Goal: Task Accomplishment & Management: Use online tool/utility

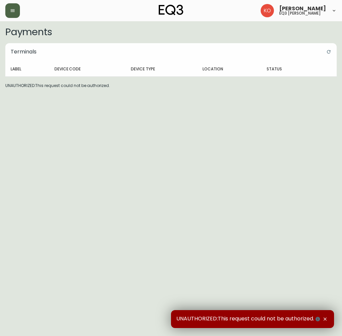
click at [11, 13] on button "button" at bounding box center [12, 10] width 15 height 15
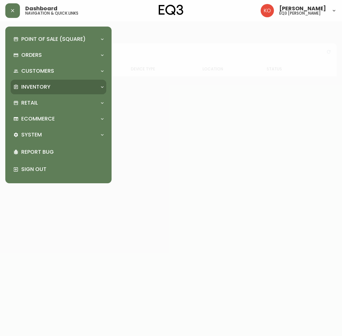
click at [64, 86] on div "Inventory" at bounding box center [55, 86] width 84 height 7
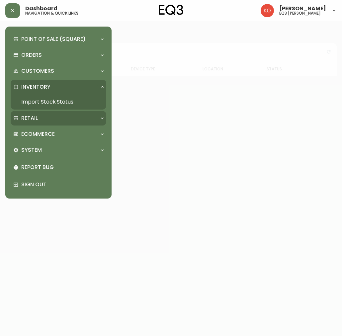
click at [48, 113] on div "Retail" at bounding box center [59, 118] width 96 height 15
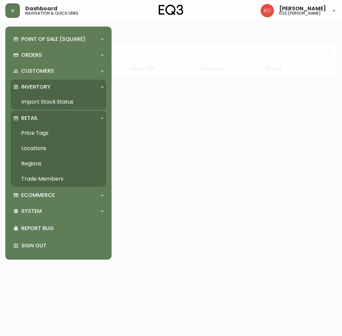
click at [39, 133] on link "Price Tags" at bounding box center [59, 133] width 96 height 15
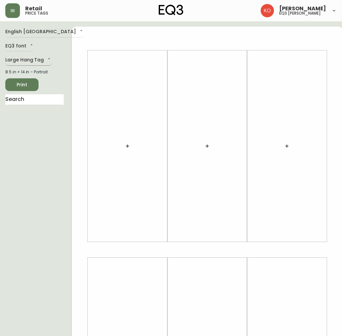
click at [22, 60] on body "Retail price tags [PERSON_NAME] eq3 laval - [PERSON_NAME] English [GEOGRAPHIC_D…" at bounding box center [171, 236] width 342 height 473
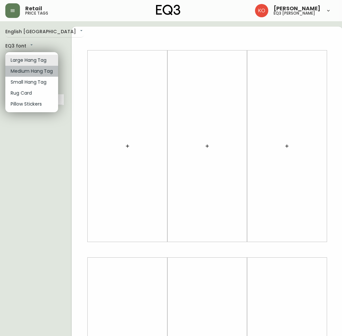
click at [38, 67] on li "Medium Hang Tag" at bounding box center [31, 71] width 53 height 11
type input "medium"
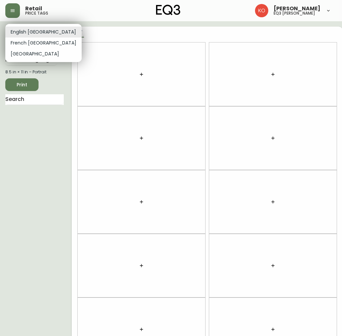
click at [39, 28] on body "Retail price tags [PERSON_NAME] eq3 [PERSON_NAME] English [GEOGRAPHIC_DATA] en_…" at bounding box center [171, 189] width 342 height 378
click at [38, 43] on li "French [GEOGRAPHIC_DATA]" at bounding box center [43, 43] width 76 height 11
type input "fr_CA"
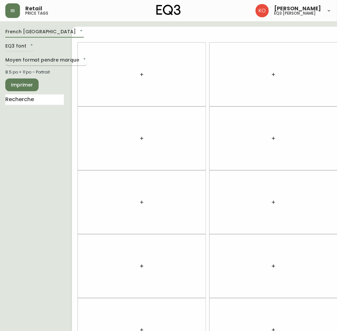
click at [29, 57] on body "Retail price tags [PERSON_NAME] eq3 laval - [PERSON_NAME] French [GEOGRAPHIC_DA…" at bounding box center [168, 189] width 337 height 378
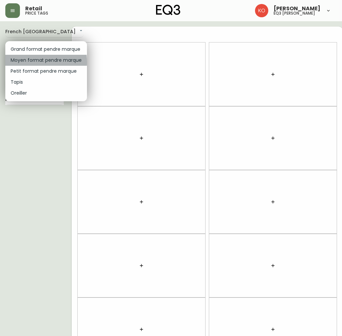
click at [33, 62] on li "Moyen format pendre marque" at bounding box center [46, 60] width 82 height 11
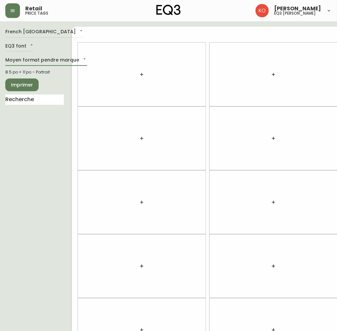
click at [141, 75] on icon "button" at bounding box center [141, 74] width 5 height 5
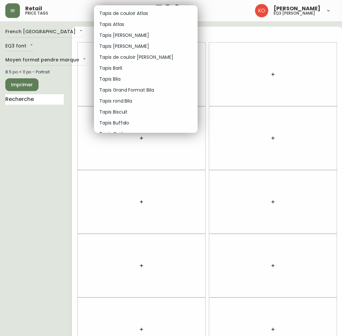
click at [72, 55] on div at bounding box center [171, 168] width 342 height 336
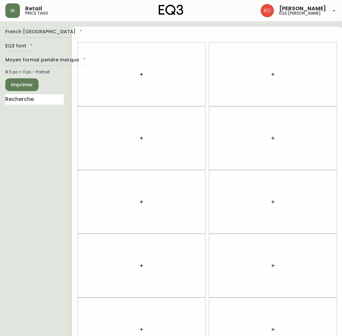
click at [67, 62] on body "Retail price tags [PERSON_NAME] eq3 laval - [PERSON_NAME] French [GEOGRAPHIC_DA…" at bounding box center [171, 189] width 342 height 378
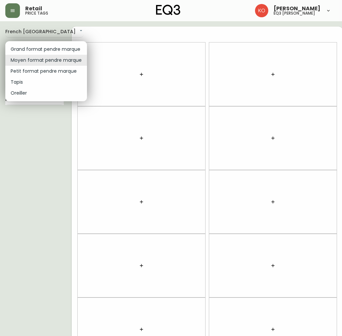
click at [49, 118] on div at bounding box center [171, 168] width 342 height 336
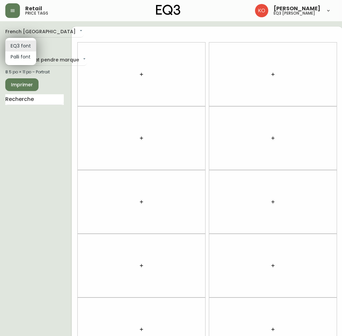
click at [27, 45] on body "Retail price tags [PERSON_NAME] eq3 laval - [PERSON_NAME] French [GEOGRAPHIC_DA…" at bounding box center [171, 189] width 342 height 378
click at [27, 45] on li "EQ3 font" at bounding box center [20, 46] width 31 height 11
click at [22, 44] on body "Retail price tags [PERSON_NAME] eq3 laval - [PERSON_NAME] French [GEOGRAPHIC_DA…" at bounding box center [171, 189] width 342 height 378
click at [24, 59] on li "Palli font" at bounding box center [20, 57] width 31 height 11
type input "Palli"
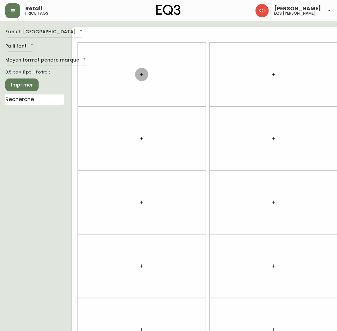
click at [141, 75] on icon "button" at bounding box center [141, 74] width 5 height 5
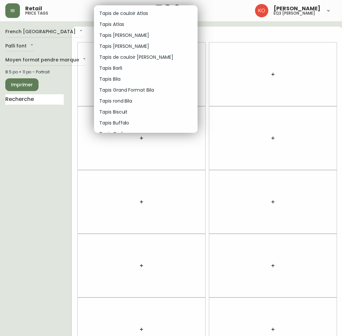
click at [290, 42] on div at bounding box center [171, 168] width 342 height 336
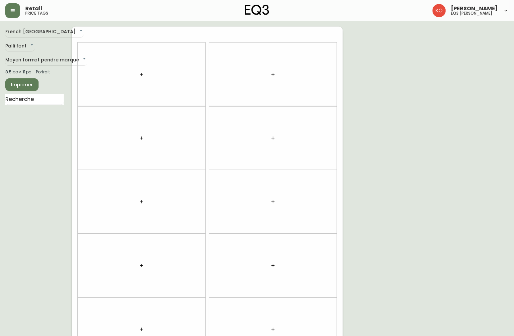
click at [71, 52] on div "French [GEOGRAPHIC_DATA] fr_CA Palli font Palli Moyen format pendre marque medi…" at bounding box center [38, 202] width 66 height 351
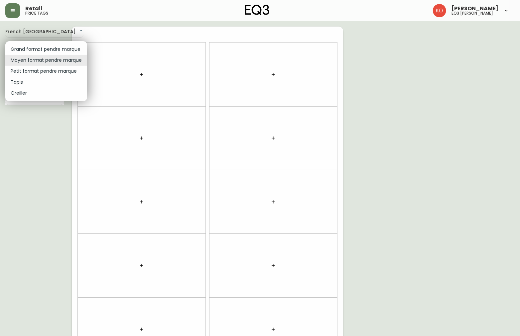
click at [68, 59] on body "Retail price tags [PERSON_NAME] eq3 [PERSON_NAME] French [GEOGRAPHIC_DATA] fr_C…" at bounding box center [260, 189] width 520 height 378
click at [54, 45] on li "Grand format pendre marque" at bounding box center [46, 49] width 82 height 11
type input "large"
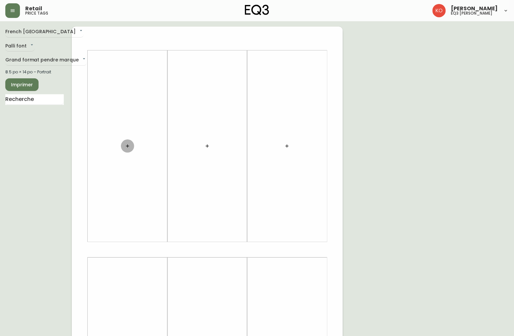
click at [127, 151] on button "button" at bounding box center [127, 146] width 13 height 13
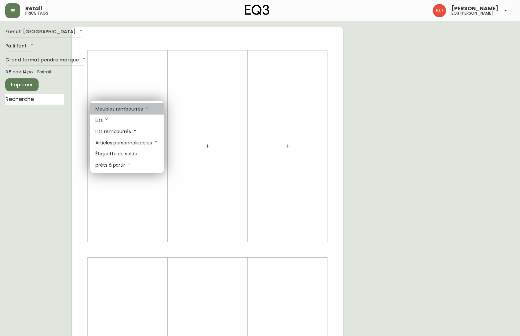
click at [130, 109] on p "Meubles rembourrés" at bounding box center [122, 108] width 54 height 7
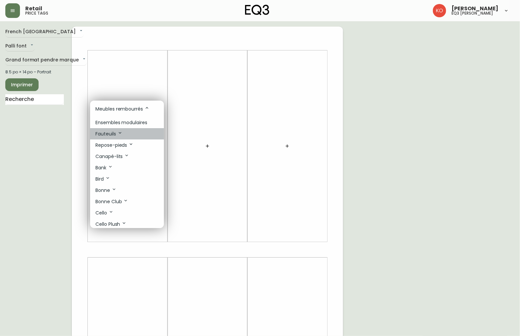
click at [113, 135] on p "Fauteuils" at bounding box center [108, 133] width 27 height 7
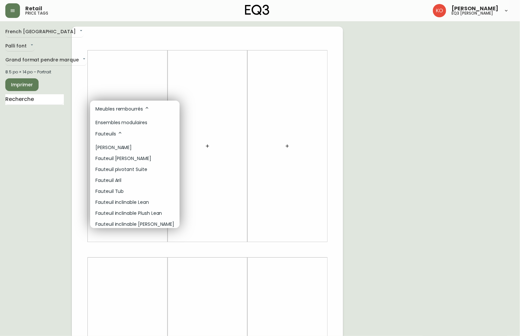
click at [117, 135] on icon at bounding box center [119, 132] width 5 height 5
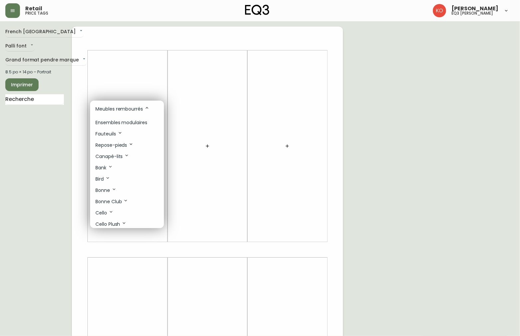
click at [137, 109] on p "Meubles rembourrés" at bounding box center [122, 108] width 54 height 7
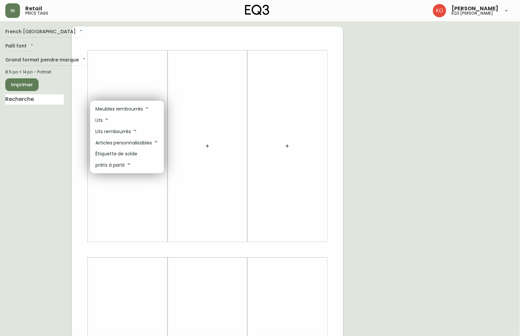
click at [121, 141] on p "Articles personnalisables" at bounding box center [126, 142] width 63 height 7
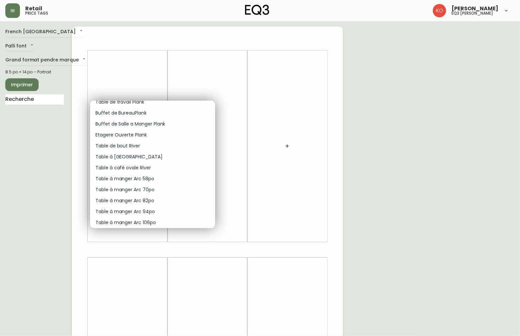
scroll to position [785, 0]
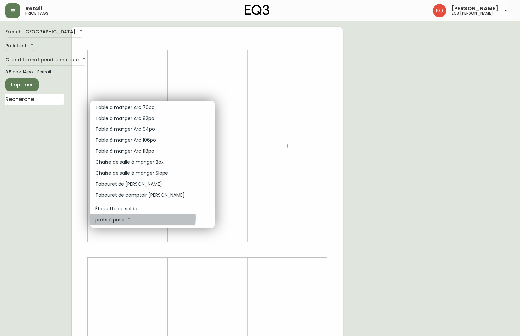
click at [122, 218] on p "prêts à partir" at bounding box center [113, 219] width 36 height 7
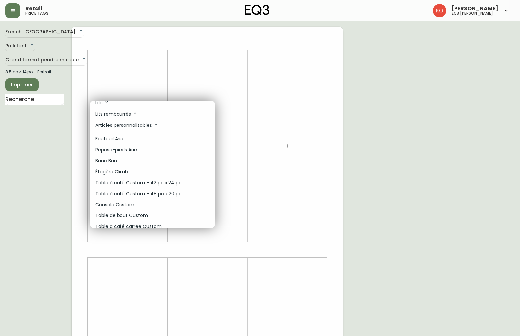
scroll to position [0, 0]
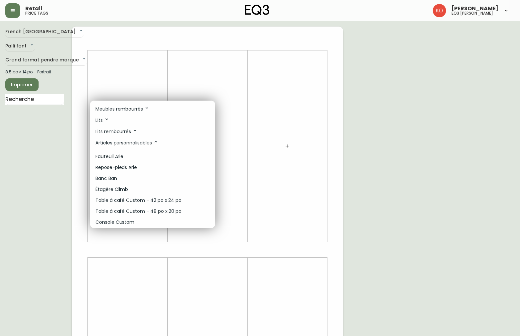
click at [153, 141] on p "Articles personnalisables" at bounding box center [126, 142] width 63 height 7
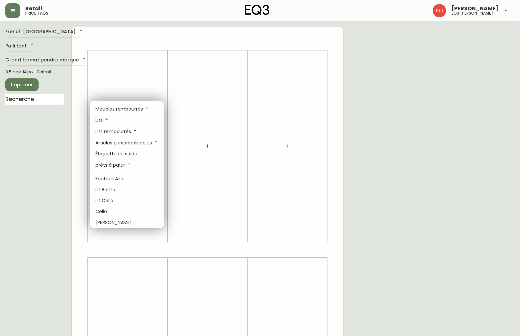
click at [125, 160] on li "prêts à partir" at bounding box center [127, 165] width 74 height 11
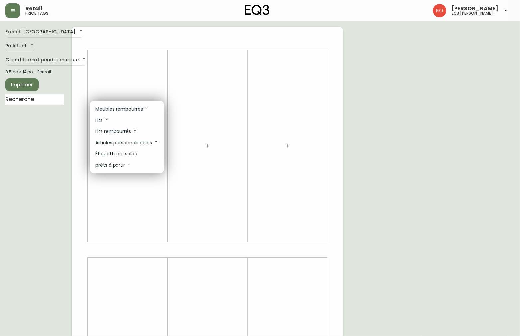
click at [32, 99] on div at bounding box center [260, 168] width 520 height 336
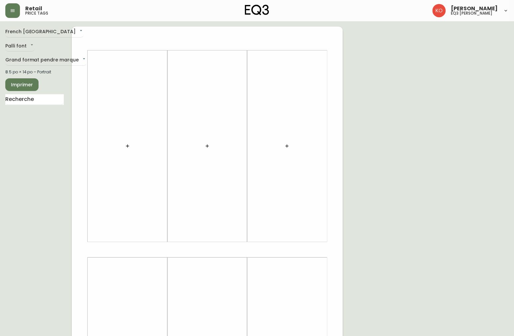
click at [29, 94] on div "French [GEOGRAPHIC_DATA] fr_CA Palli font Palli Grand format pendre marque larg…" at bounding box center [38, 250] width 66 height 447
click at [28, 100] on input "text" at bounding box center [34, 99] width 59 height 11
type input "[GEOGRAPHIC_DATA]"
click at [28, 98] on input "[GEOGRAPHIC_DATA]" at bounding box center [34, 99] width 59 height 11
drag, startPoint x: 28, startPoint y: 98, endPoint x: 7, endPoint y: 127, distance: 36.2
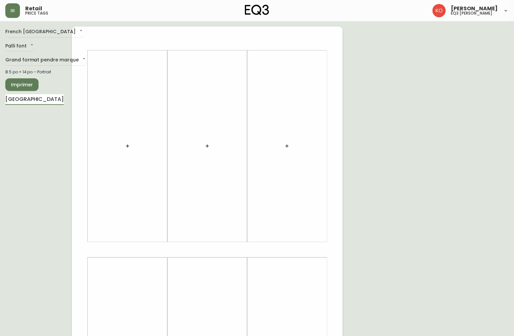
click at [7, 127] on div "French [GEOGRAPHIC_DATA] fr_CA Palli font Palli Grand format pendre marque larg…" at bounding box center [38, 250] width 66 height 447
type input "[GEOGRAPHIC_DATA]"
click at [201, 140] on button "button" at bounding box center [207, 146] width 13 height 13
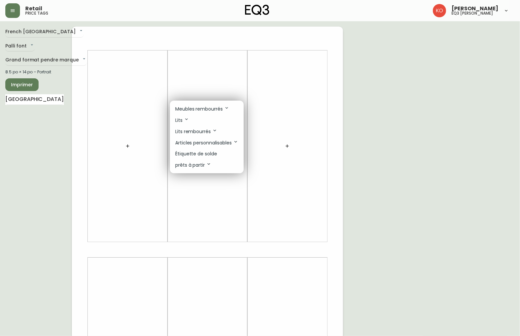
click at [36, 103] on div at bounding box center [260, 168] width 520 height 336
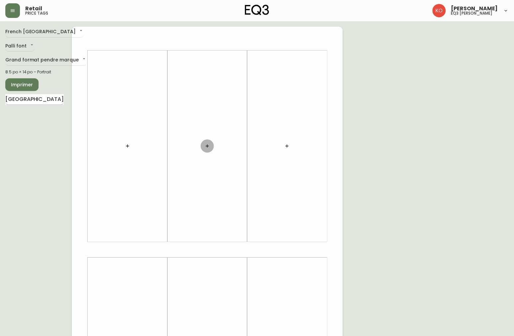
click at [26, 96] on input "[GEOGRAPHIC_DATA]" at bounding box center [34, 99] width 59 height 11
click at [121, 140] on button "button" at bounding box center [127, 146] width 13 height 13
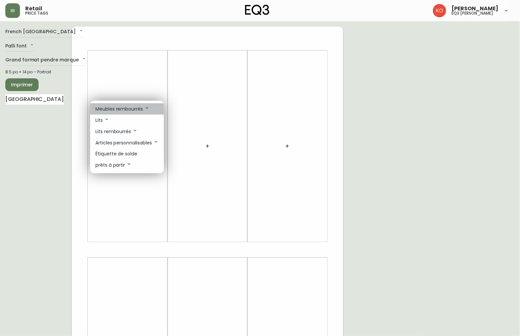
click at [111, 110] on p "Meubles rembourrés" at bounding box center [122, 108] width 54 height 7
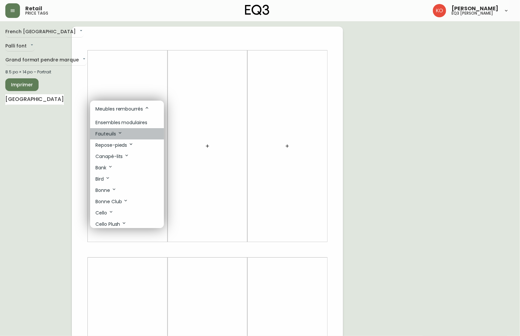
click at [118, 134] on icon at bounding box center [119, 132] width 5 height 5
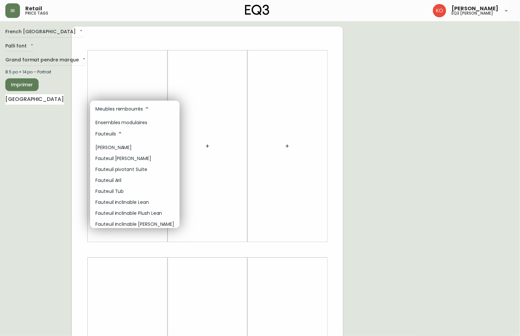
click at [118, 140] on ul "Fauteuil [PERSON_NAME] [PERSON_NAME] pivotant Suite Fauteuil Aril Fauteuil Tub …" at bounding box center [134, 192] width 89 height 104
click at [122, 131] on li "Fauteuils" at bounding box center [134, 133] width 89 height 11
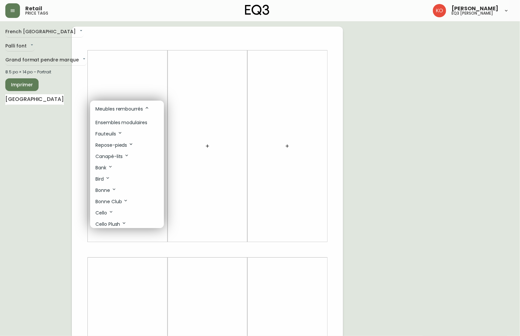
click at [151, 80] on div at bounding box center [260, 168] width 520 height 336
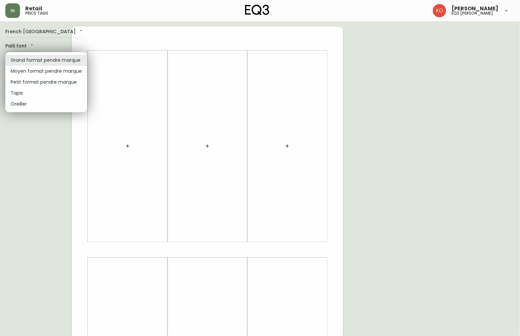
click at [55, 57] on body "Retail price tags [PERSON_NAME] eq3 [PERSON_NAME] French [GEOGRAPHIC_DATA] fr_C…" at bounding box center [260, 236] width 520 height 473
click at [45, 69] on li "Moyen format pendre marque" at bounding box center [46, 71] width 82 height 11
type input "medium"
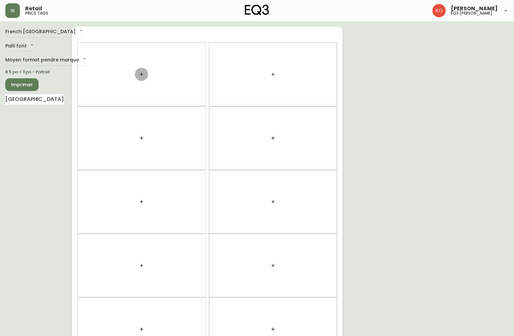
click at [138, 75] on button "button" at bounding box center [141, 74] width 13 height 13
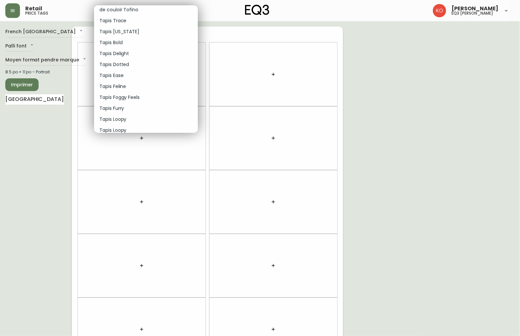
scroll to position [832, 0]
click at [17, 125] on div at bounding box center [260, 168] width 520 height 336
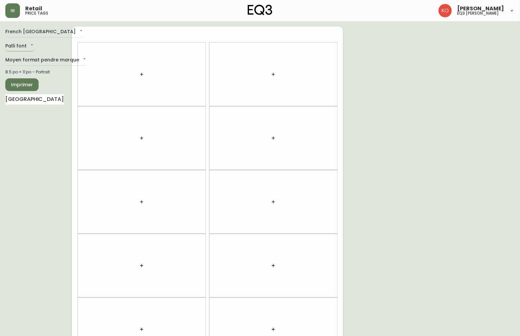
click at [25, 48] on body "Retail price tags [PERSON_NAME] eq3 [PERSON_NAME] French [GEOGRAPHIC_DATA] fr_C…" at bounding box center [260, 189] width 520 height 378
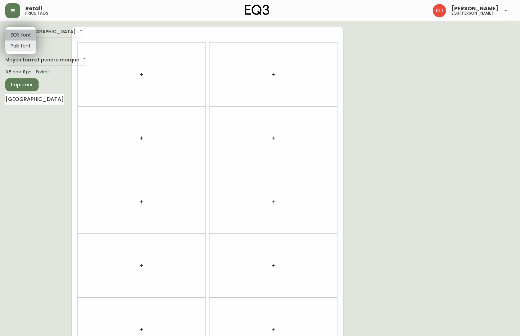
click at [26, 30] on li "EQ3 font" at bounding box center [20, 35] width 31 height 11
type input "EQ3"
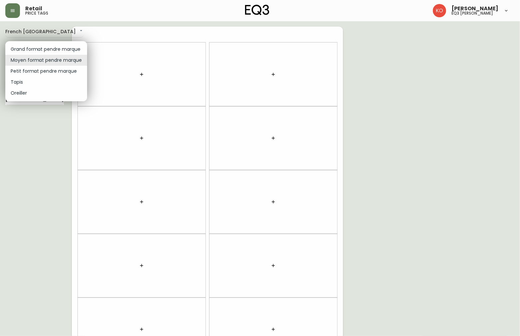
click at [46, 61] on body "Retail price tags [PERSON_NAME] eq3 [PERSON_NAME] French [GEOGRAPHIC_DATA] fr_C…" at bounding box center [260, 189] width 520 height 378
click at [58, 48] on li "Grand format pendre marque" at bounding box center [46, 49] width 82 height 11
type input "large"
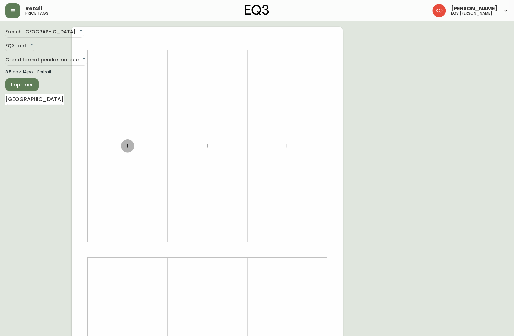
click at [124, 140] on button "button" at bounding box center [127, 146] width 13 height 13
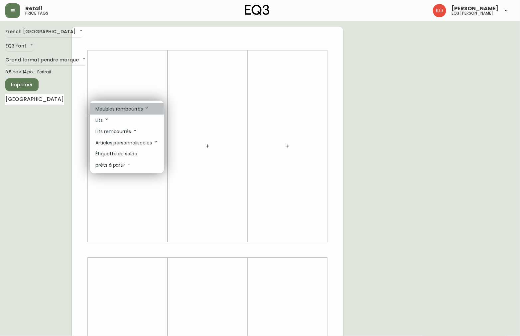
click at [117, 110] on p "Meubles rembourrés" at bounding box center [122, 108] width 54 height 7
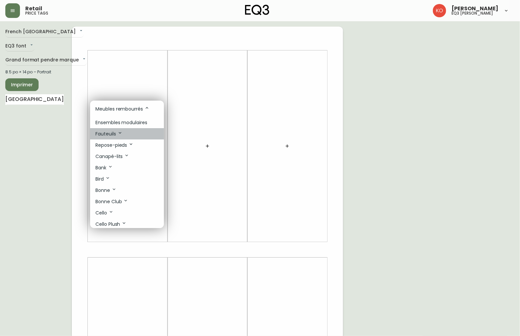
click at [114, 133] on p "Fauteuils" at bounding box center [108, 133] width 27 height 7
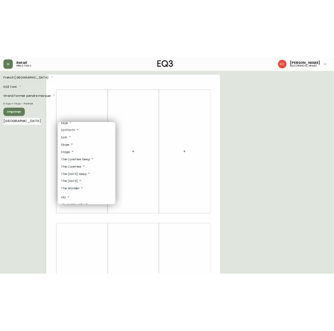
scroll to position [537, 0]
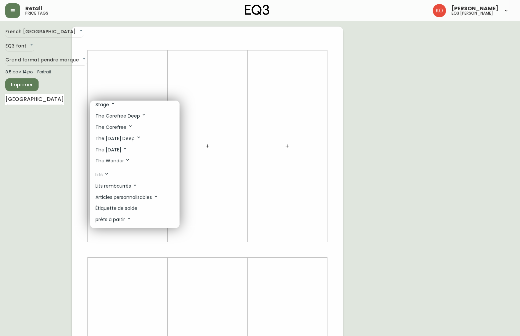
click at [57, 165] on div at bounding box center [260, 168] width 520 height 336
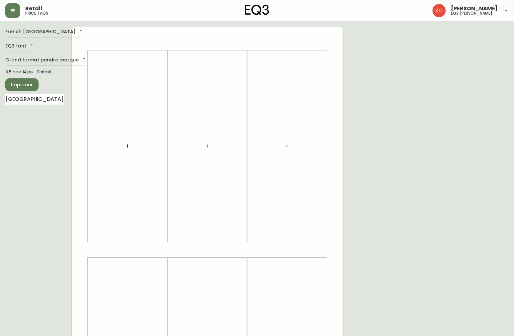
click at [125, 146] on icon "button" at bounding box center [127, 146] width 5 height 5
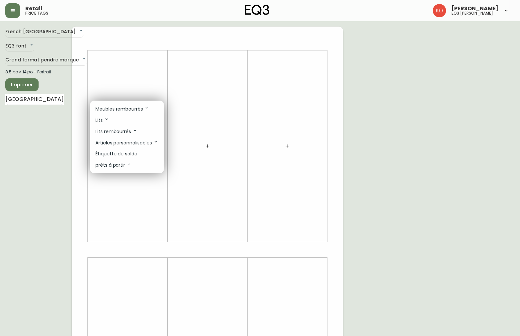
click at [342, 96] on div at bounding box center [260, 168] width 520 height 336
